Goal: Task Accomplishment & Management: Manage account settings

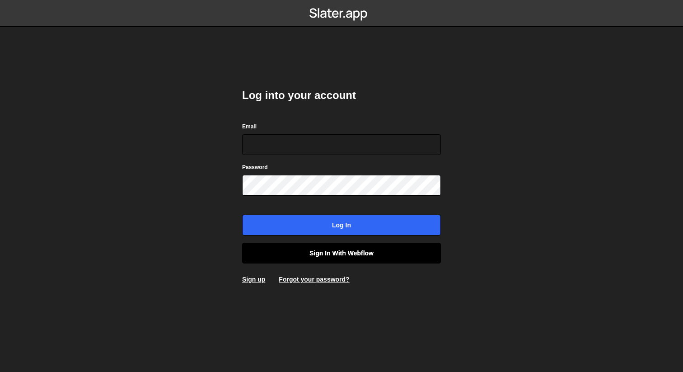
click at [345, 255] on link "Sign in with Webflow" at bounding box center [341, 252] width 199 height 21
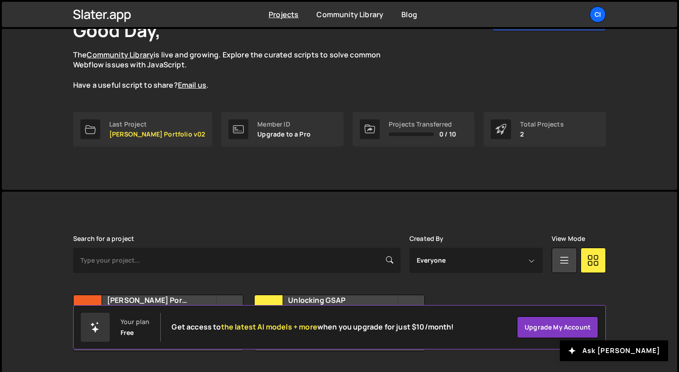
scroll to position [93, 0]
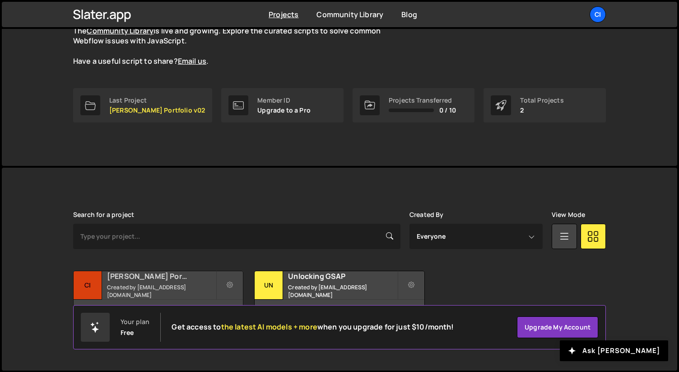
click at [183, 284] on div "Ciaran Kelly Portfolio v02 Created by ck@ciarankelly.design" at bounding box center [158, 285] width 169 height 28
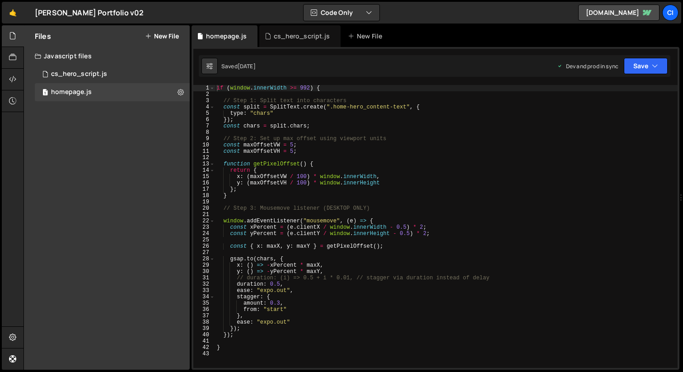
type textarea "window.addEventListener("mousemove", (e) => {"
click at [507, 221] on div "if ( window . innerWidth >= 992 ) { // Step 1: Split text into characters const…" at bounding box center [446, 232] width 462 height 295
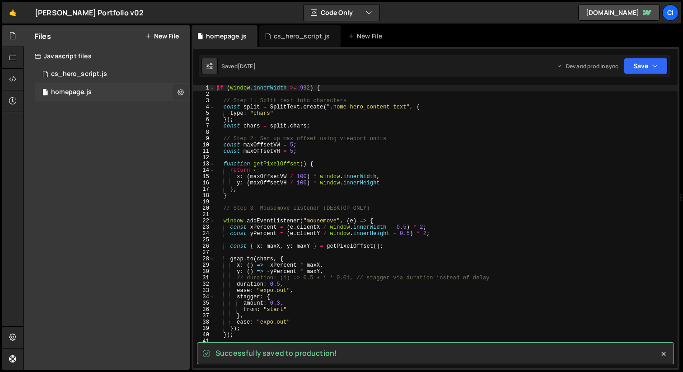
click at [184, 93] on button at bounding box center [180, 92] width 16 height 16
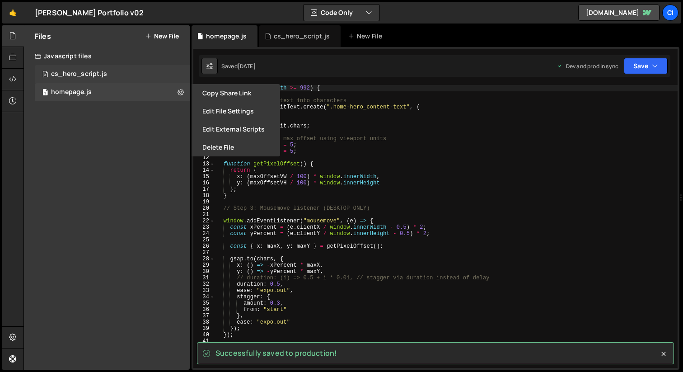
click at [175, 74] on div "0 cs_hero_script.js 0" at bounding box center [112, 74] width 155 height 18
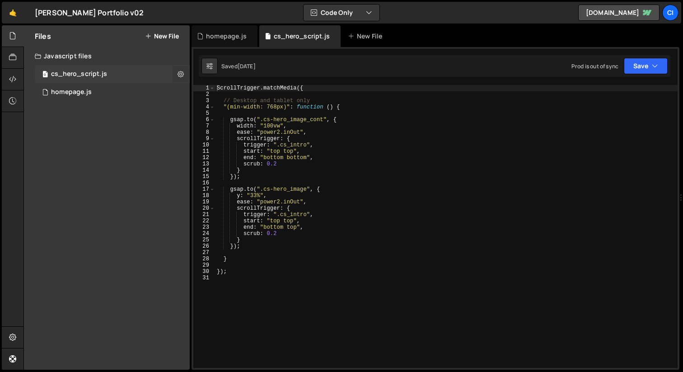
scroll to position [998, 0]
click at [182, 92] on div "1 homepage.js 0" at bounding box center [112, 92] width 155 height 18
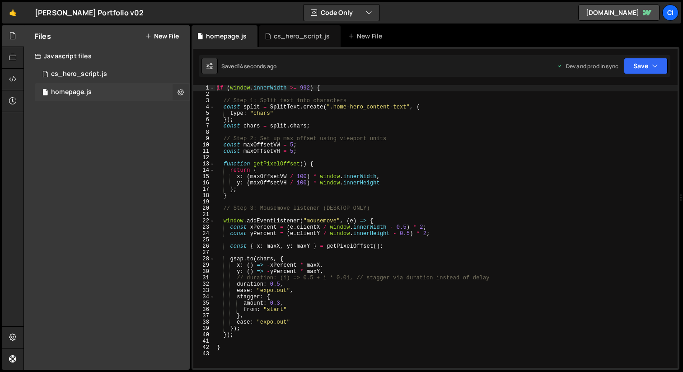
click at [182, 92] on icon at bounding box center [180, 92] width 6 height 9
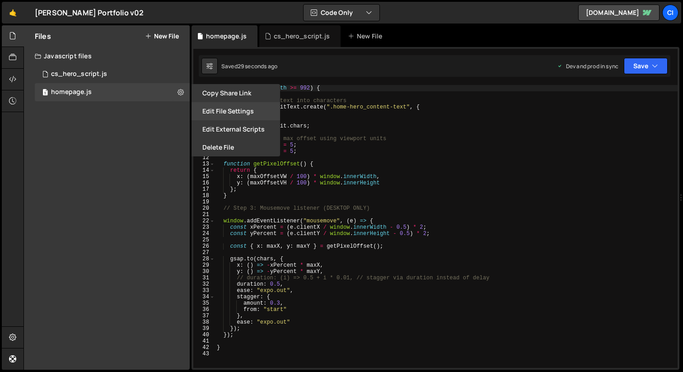
click at [233, 108] on button "Edit File Settings" at bounding box center [235, 111] width 88 height 18
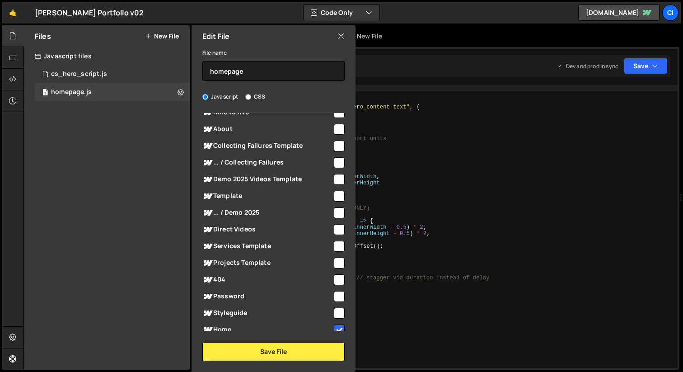
scroll to position [322, 0]
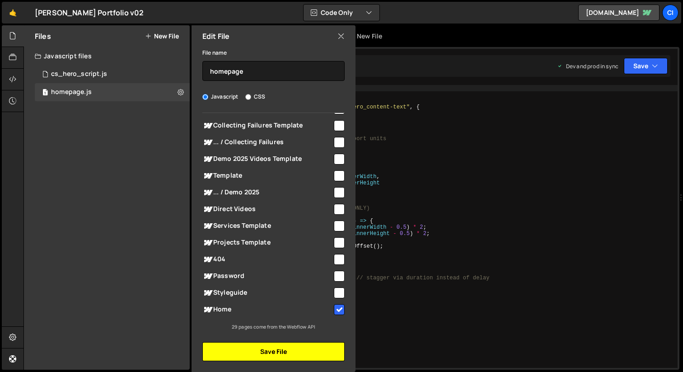
click at [312, 353] on button "Save File" at bounding box center [273, 351] width 142 height 19
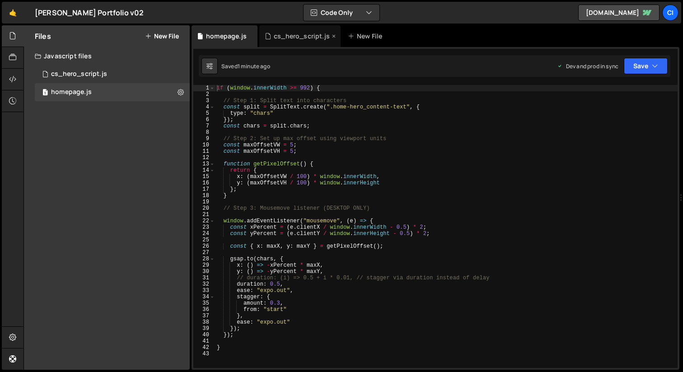
click at [293, 41] on div "cs_hero_script.js" at bounding box center [299, 36] width 81 height 22
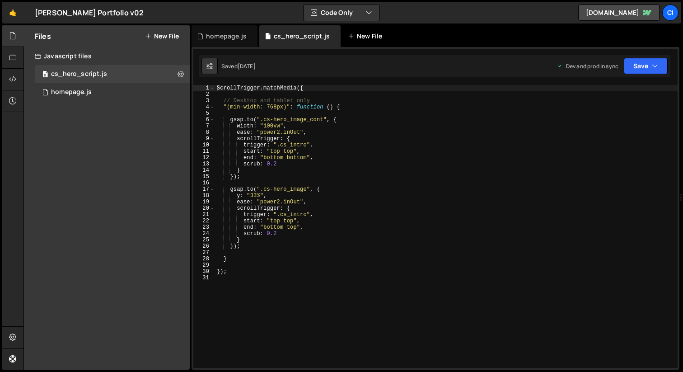
scroll to position [998, 0]
click at [212, 37] on div "homepage.js" at bounding box center [226, 36] width 41 height 9
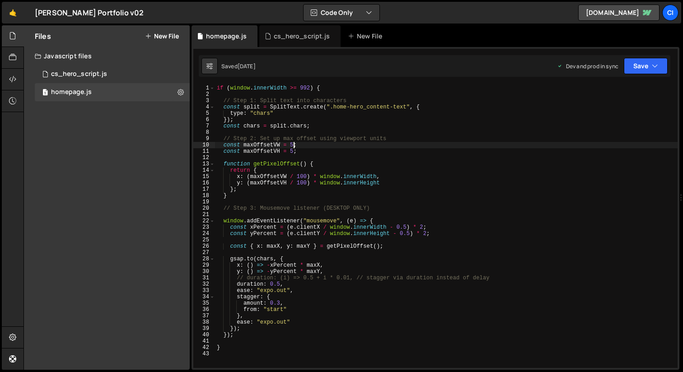
click at [293, 145] on div "if ( window . innerWidth >= 992 ) { // Step 1: Split text into characters const…" at bounding box center [446, 232] width 462 height 295
click at [293, 153] on div "if ( window . innerWidth >= 992 ) { // Step 1: Split text into characters const…" at bounding box center [446, 232] width 462 height 295
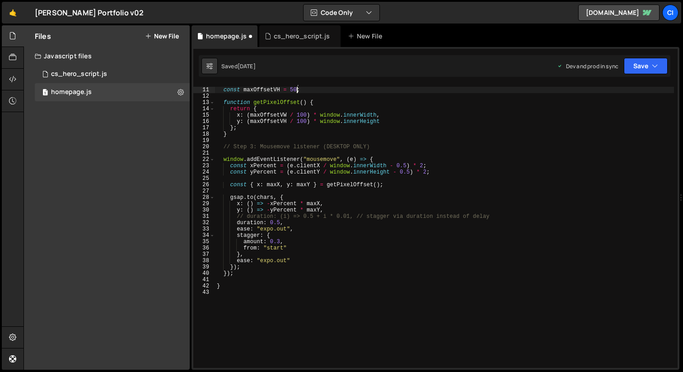
scroll to position [62, 0]
click at [592, 13] on link "ciarankelly.webflow.io" at bounding box center [618, 13] width 81 height 16
type textarea "y: () => -yPercent * maxY,"
click at [305, 211] on div "const maxOffsetVW = 50 ; const maxOffsetVH = 50 ; function getPixelOffset ( ) {…" at bounding box center [444, 226] width 459 height 295
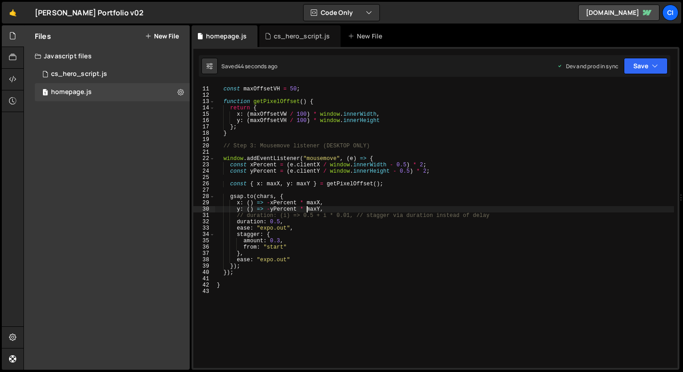
click at [288, 290] on div "const maxOffsetVW = 50 ; const maxOffsetVH = 50 ; function getPixelOffset ( ) {…" at bounding box center [444, 226] width 459 height 295
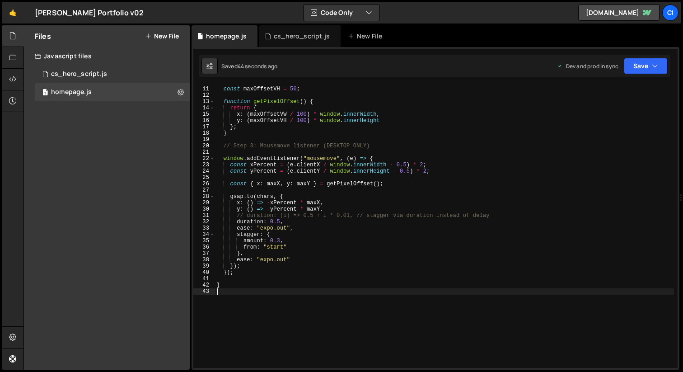
scroll to position [0, 0]
type textarea "}"
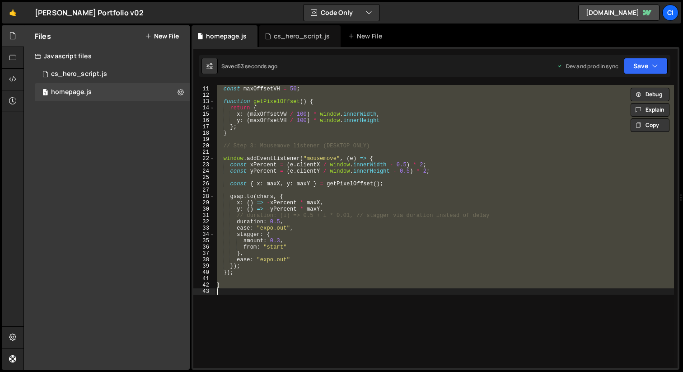
click at [320, 305] on div "const maxOffsetVW = 50 ; const maxOffsetVH = 50 ; function getPixelOffset ( ) {…" at bounding box center [444, 226] width 459 height 283
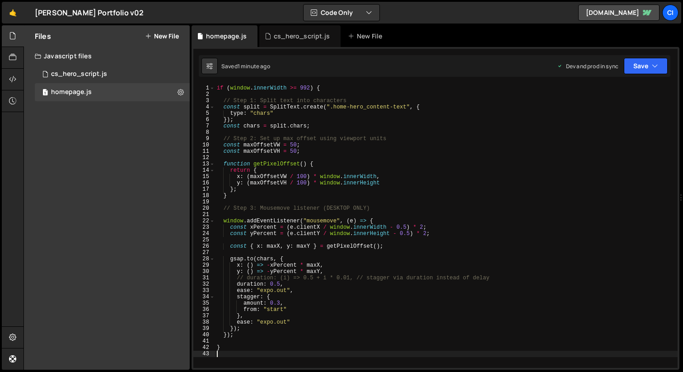
type textarea "}"
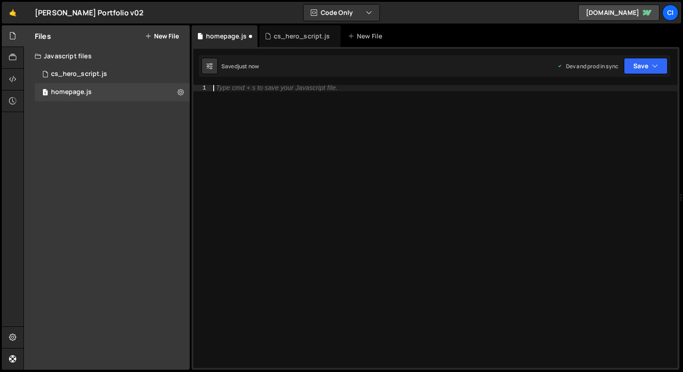
type textarea "}"
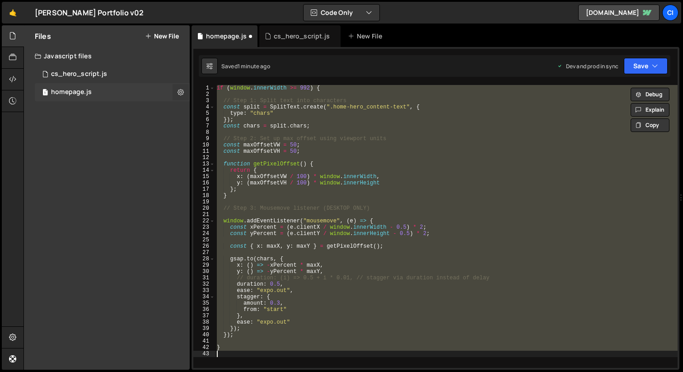
click at [182, 92] on icon at bounding box center [180, 92] width 6 height 9
type input "homepage"
radio input "true"
checkbox input "true"
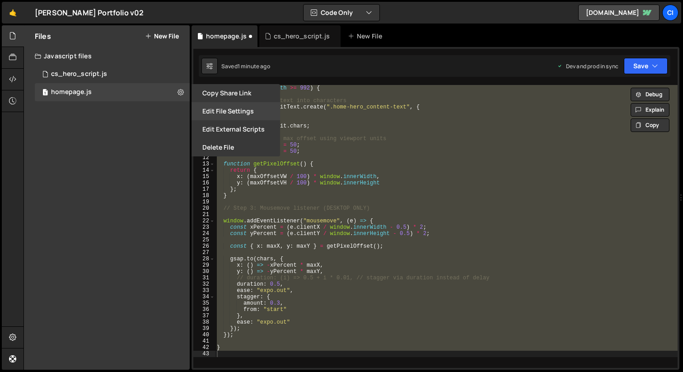
click at [203, 111] on button "Edit File Settings" at bounding box center [235, 111] width 88 height 18
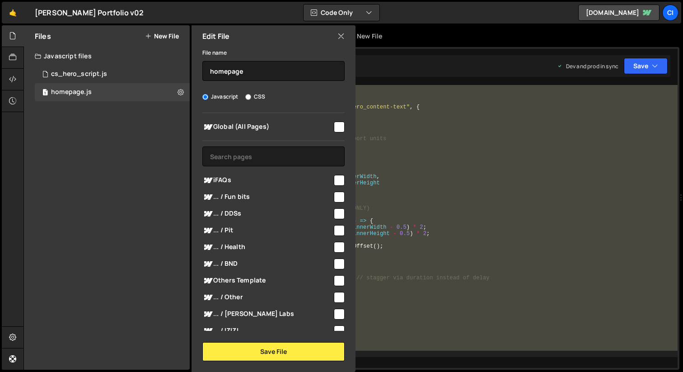
click at [337, 128] on input "checkbox" at bounding box center [339, 126] width 11 height 11
checkbox input "true"
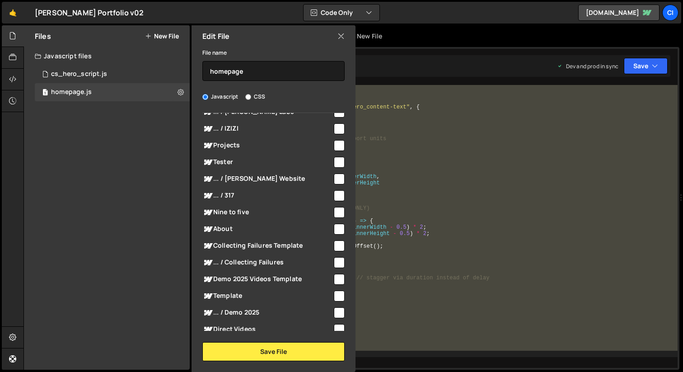
scroll to position [322, 0]
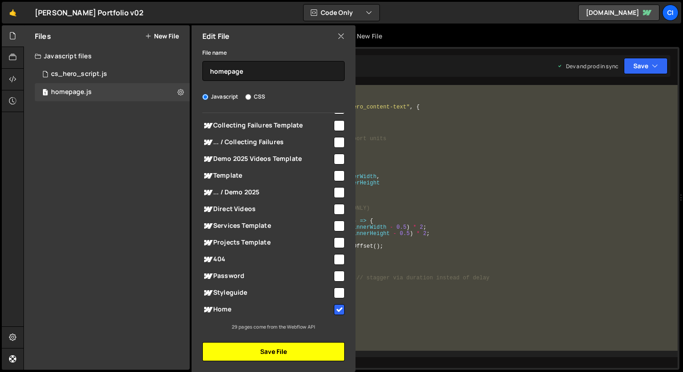
click at [270, 349] on button "Save File" at bounding box center [273, 351] width 142 height 19
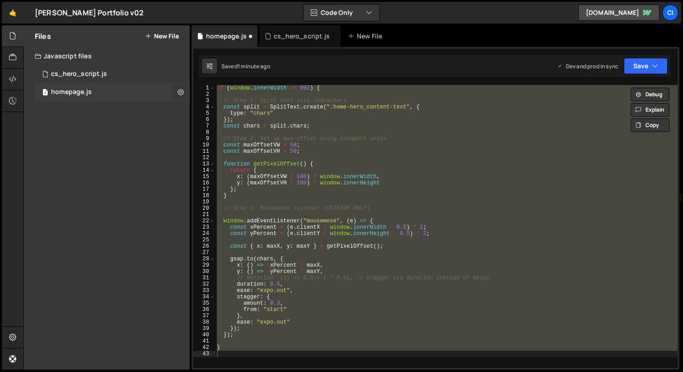
click at [179, 93] on icon at bounding box center [180, 92] width 6 height 9
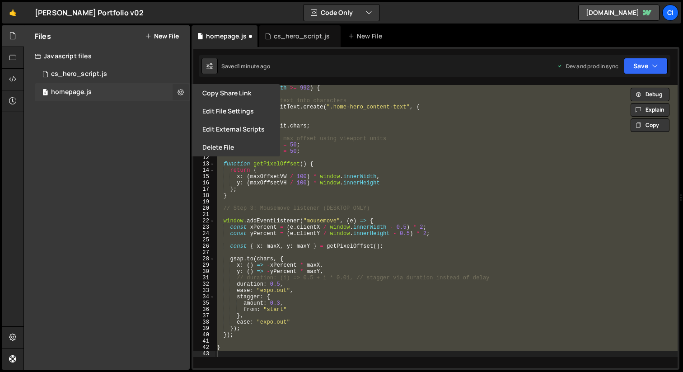
click at [179, 93] on icon at bounding box center [180, 92] width 6 height 9
click at [149, 190] on div "Files New File Javascript files 0 cs_hero_script.js 0 2 homepage.js 0 CSS files…" at bounding box center [107, 197] width 166 height 344
click at [329, 161] on div "if ( window . innerWidth >= 992 ) { // Step 1: Split text into characters const…" at bounding box center [446, 226] width 462 height 283
type textarea "function getPixelOffset() {"
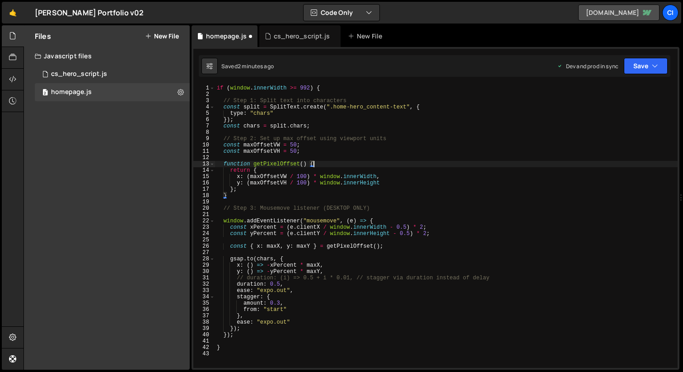
click at [589, 8] on link "ciarankelly.webflow.io" at bounding box center [618, 13] width 81 height 16
click at [184, 96] on button at bounding box center [180, 92] width 16 height 16
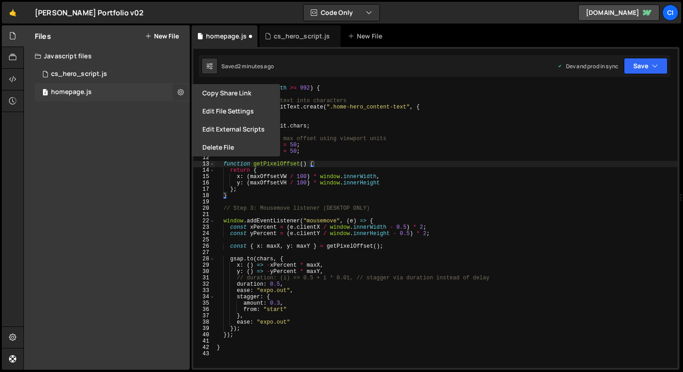
click at [184, 96] on button at bounding box center [180, 92] width 16 height 16
click at [88, 17] on div "Ciaran Kelly Portfolio v02 ⚠️ Code is being edited in another browser" at bounding box center [89, 12] width 109 height 11
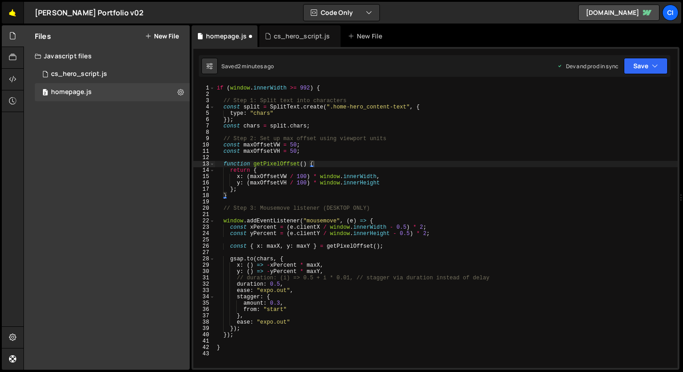
click at [12, 14] on link "🤙" at bounding box center [13, 13] width 22 height 22
click at [14, 337] on icon at bounding box center [12, 337] width 7 height 10
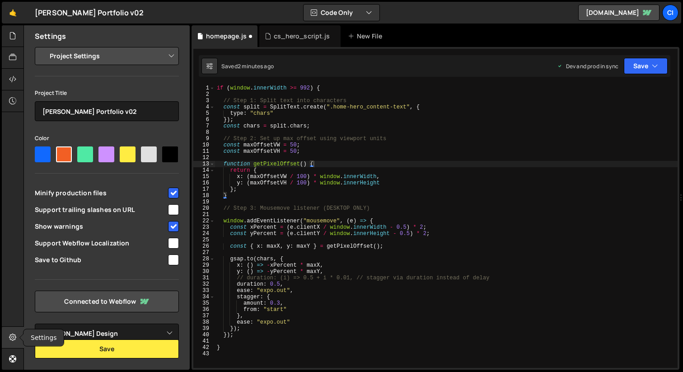
click at [14, 337] on icon at bounding box center [12, 337] width 7 height 10
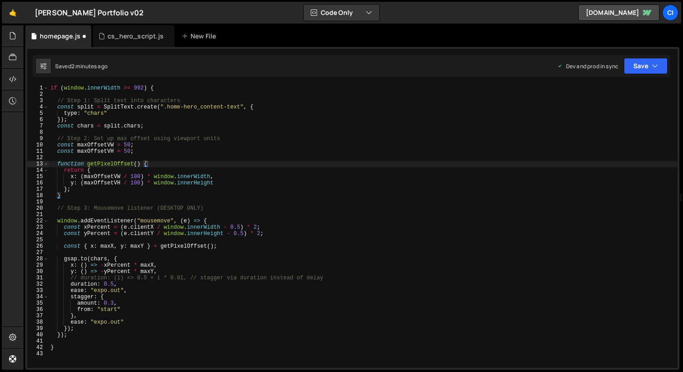
click at [24, 149] on div "Files New File Javascript files 0 cs_hero_script.js 0 2 homepage.js 0 CSS files…" at bounding box center [352, 197] width 659 height 344
click at [4, 39] on div at bounding box center [13, 36] width 22 height 22
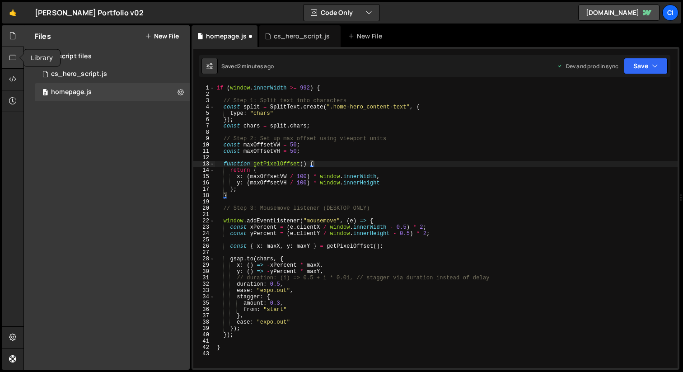
click at [14, 59] on icon at bounding box center [12, 57] width 7 height 10
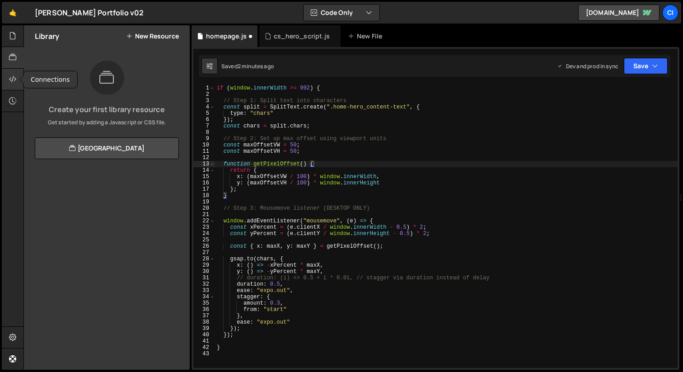
click at [17, 81] on div at bounding box center [13, 80] width 22 height 22
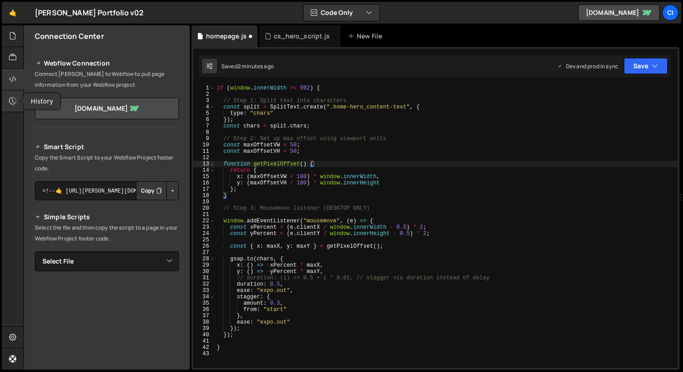
click at [16, 103] on div at bounding box center [13, 101] width 22 height 22
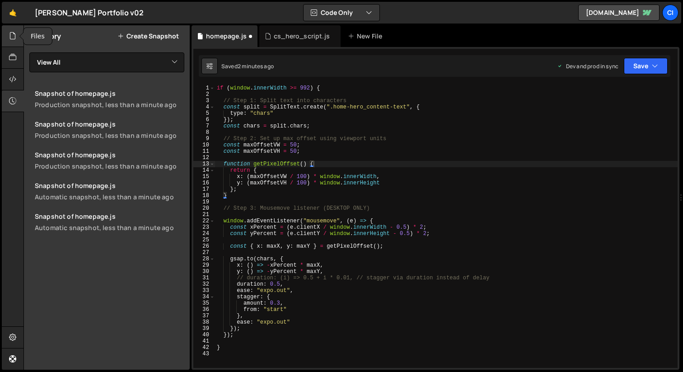
click at [13, 38] on icon at bounding box center [12, 36] width 7 height 10
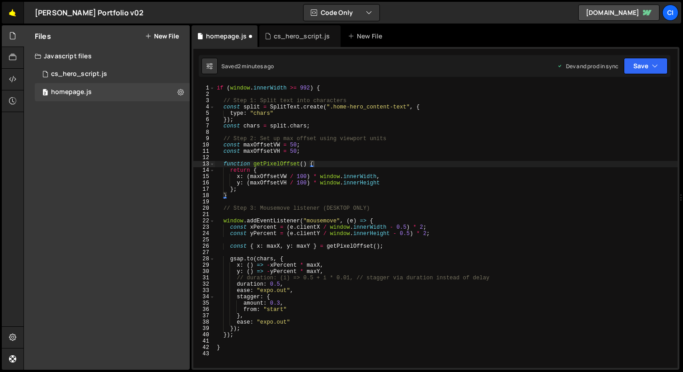
click at [11, 9] on link "🤙" at bounding box center [13, 13] width 22 height 22
click at [106, 14] on div "Ciaran Kelly Portfolio v02 ⚠️ Code is being edited in another browser" at bounding box center [89, 12] width 109 height 11
click at [676, 16] on div "ci" at bounding box center [670, 13] width 16 height 16
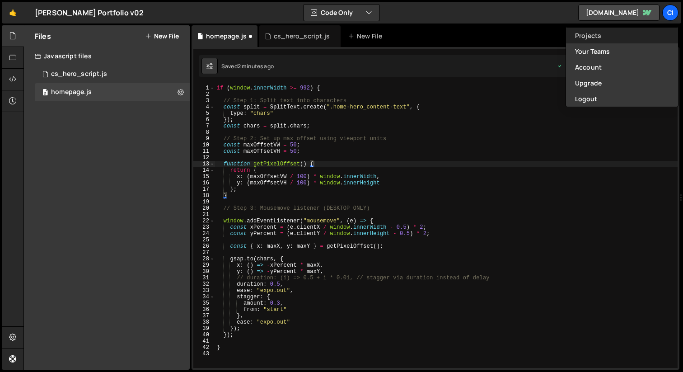
click at [594, 36] on link "Projects" at bounding box center [622, 36] width 112 height 16
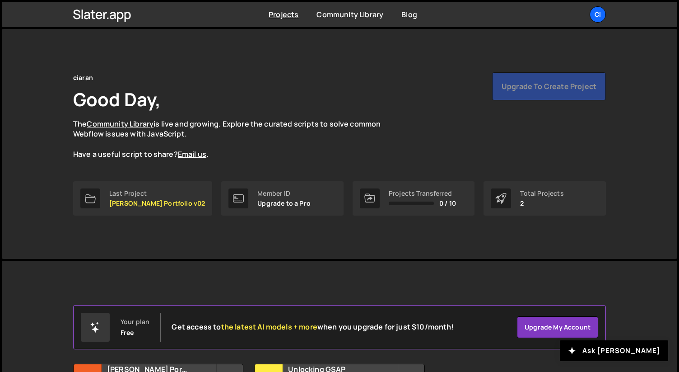
click at [546, 84] on div "Upgrade to create project" at bounding box center [549, 86] width 114 height 28
click at [307, 162] on div "ciaran Good Day, The Community Library is live and growing. Explore the curated…" at bounding box center [339, 126] width 533 height 109
click at [524, 198] on div "Total Projects 2" at bounding box center [541, 198] width 43 height 17
click at [428, 206] on div "Projects Transferred 0 / 10" at bounding box center [414, 198] width 122 height 34
click at [315, 211] on div "Member ID Upgrade to a Pro" at bounding box center [282, 198] width 122 height 34
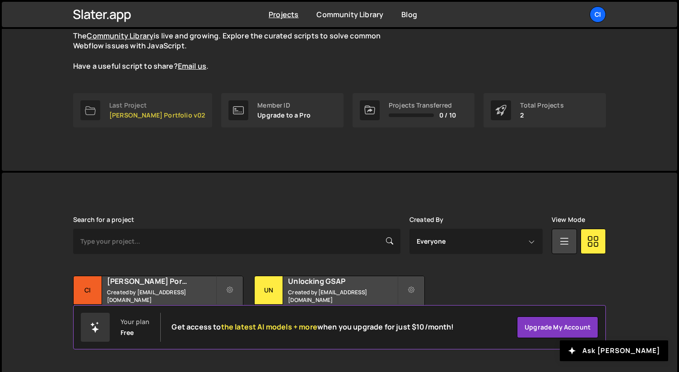
scroll to position [93, 0]
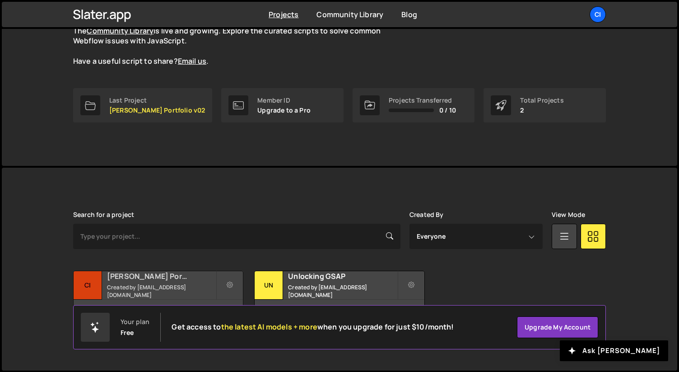
click at [205, 290] on small "Created by ck@ciarankelly.design" at bounding box center [161, 290] width 109 height 15
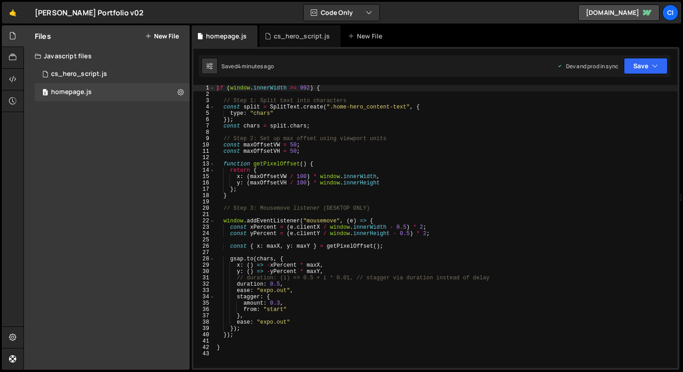
click at [253, 128] on div "if ( window . innerWidth >= 992 ) { // Step 1: Split text into characters const…" at bounding box center [446, 232] width 462 height 295
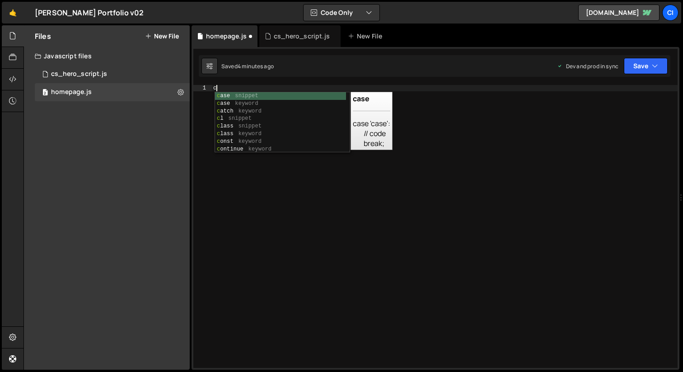
type textarea "}"
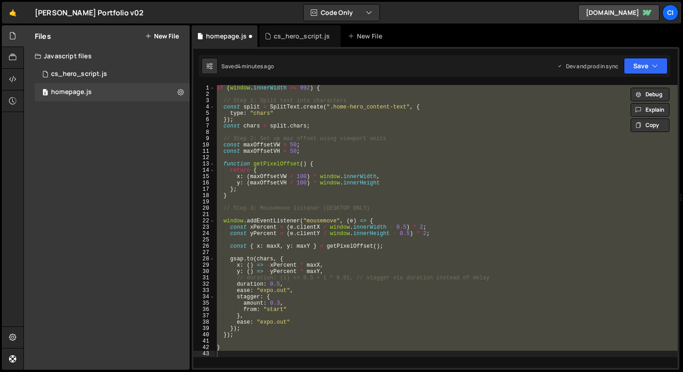
click at [98, 16] on div "Ciaran Kelly Portfolio v02 ⚠️ Code is being edited in another browser" at bounding box center [89, 12] width 109 height 11
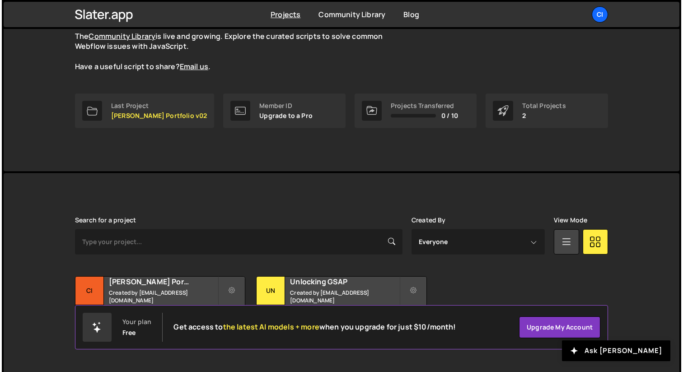
scroll to position [93, 0]
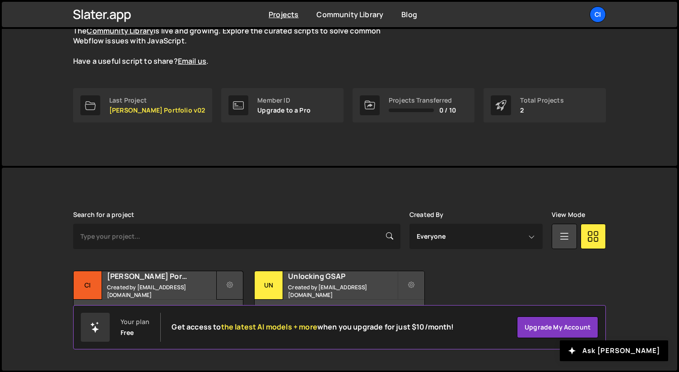
click at [238, 289] on button at bounding box center [229, 284] width 27 height 29
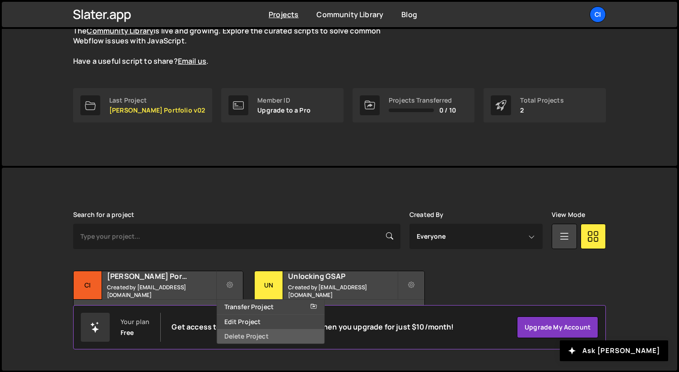
click at [241, 337] on link "Delete Project" at bounding box center [270, 336] width 107 height 14
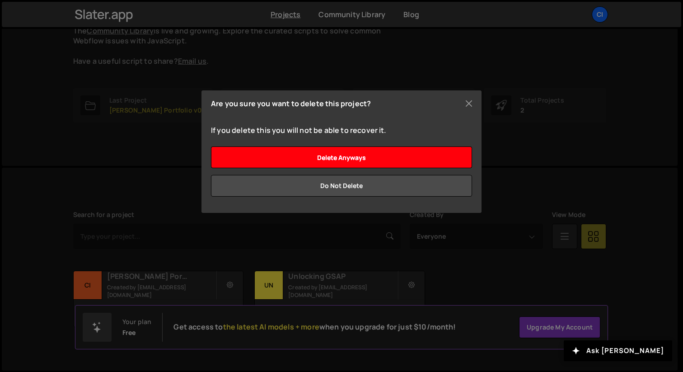
click at [349, 159] on input "Delete anyways" at bounding box center [341, 157] width 261 height 22
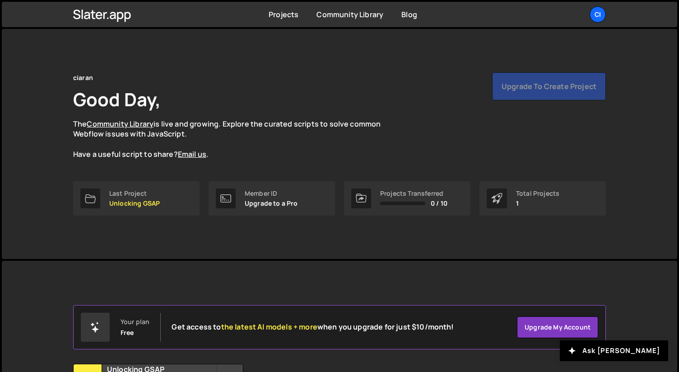
click at [523, 82] on div "Upgrade to create project" at bounding box center [549, 86] width 114 height 28
click at [495, 108] on div "ciaran Good Day, The Community Library is live and growing. Explore the curated…" at bounding box center [339, 115] width 533 height 87
click at [540, 91] on div "Upgrade to create project" at bounding box center [549, 86] width 114 height 28
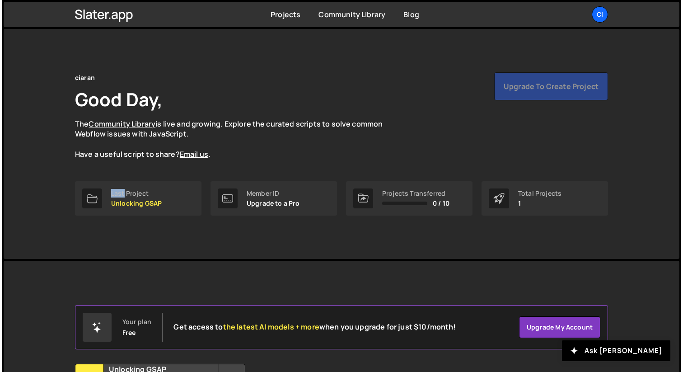
scroll to position [93, 0]
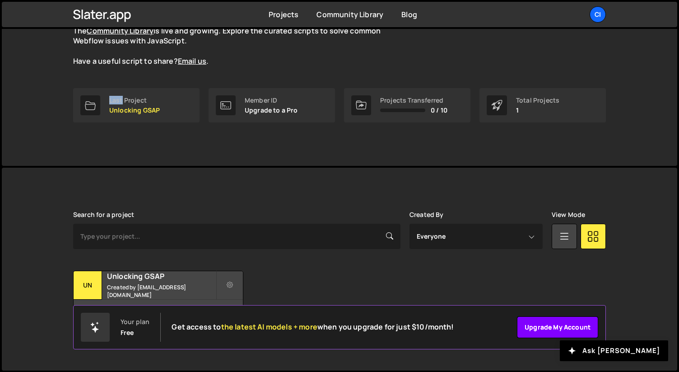
click at [545, 322] on link "Upgrade my account" at bounding box center [557, 327] width 81 height 22
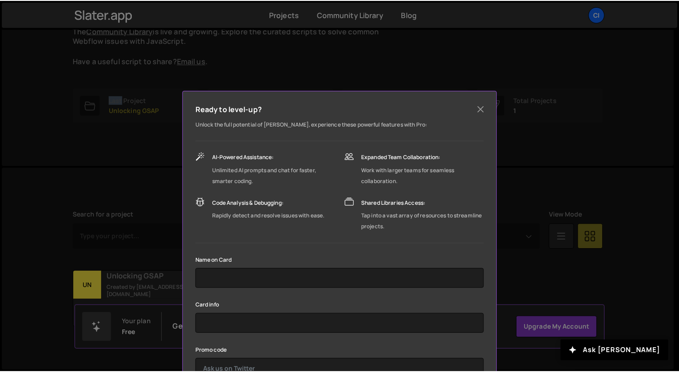
scroll to position [65, 0]
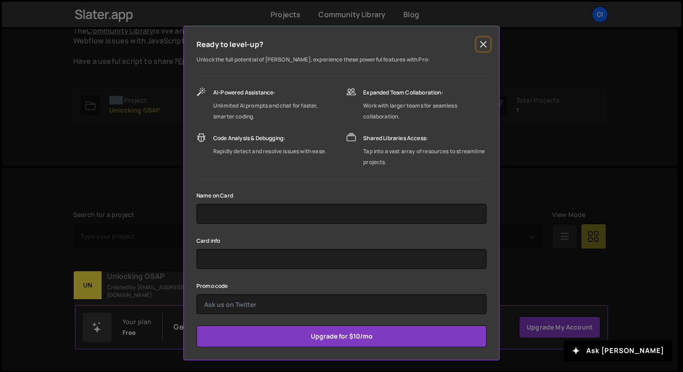
click at [483, 44] on button "Close" at bounding box center [483, 44] width 14 height 14
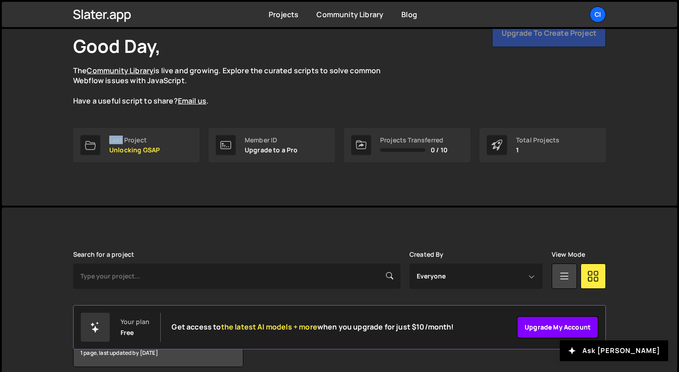
scroll to position [0, 0]
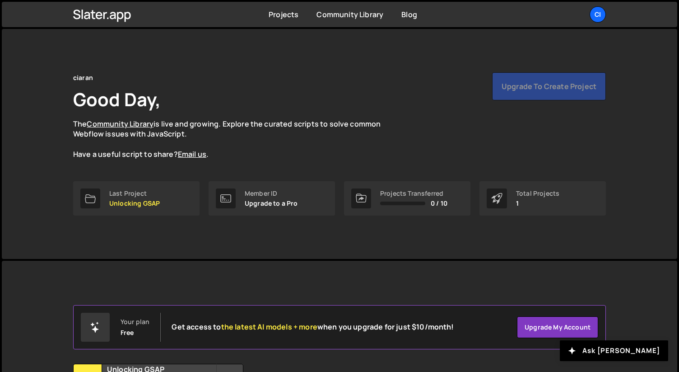
click at [217, 172] on div "ciaran Good Day, The Community Library is live and growing. Explore the curated…" at bounding box center [339, 126] width 533 height 109
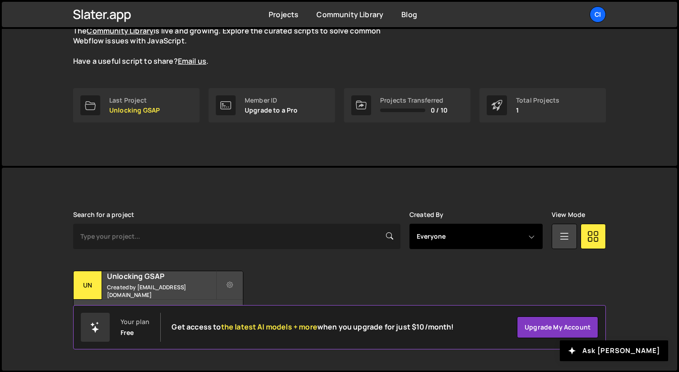
click at [534, 237] on select "Everyone ck@ciarankelly.design" at bounding box center [476, 235] width 133 height 25
select select "13477"
click at [410, 223] on select "Everyone ck@ciarankelly.design" at bounding box center [476, 235] width 133 height 25
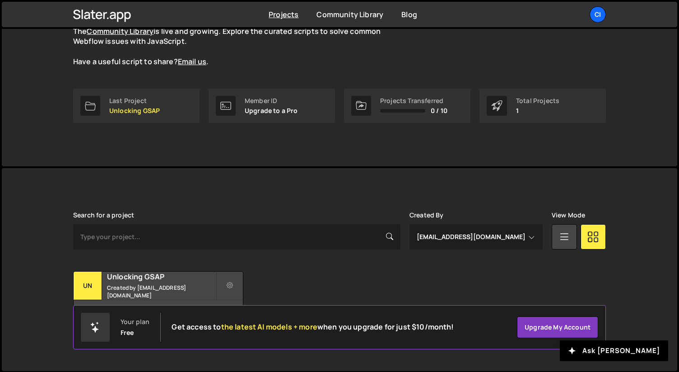
scroll to position [93, 0]
